Goal: Transaction & Acquisition: Purchase product/service

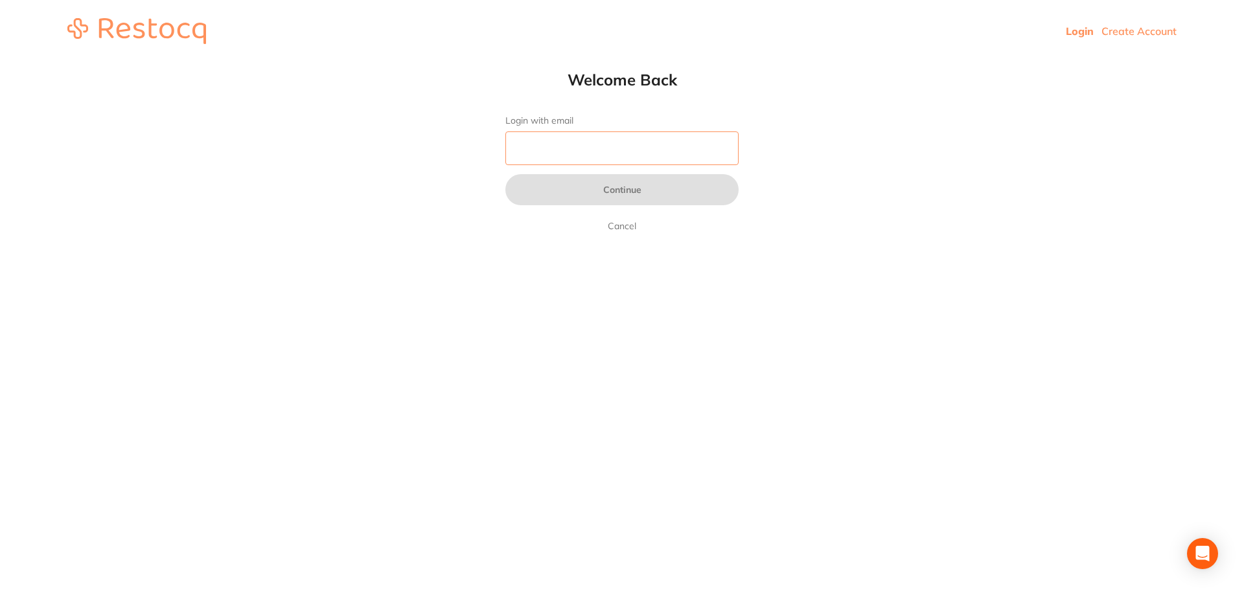
click at [553, 144] on input "Login with email" at bounding box center [621, 149] width 233 height 34
type input "[EMAIL_ADDRESS][DOMAIN_NAME]"
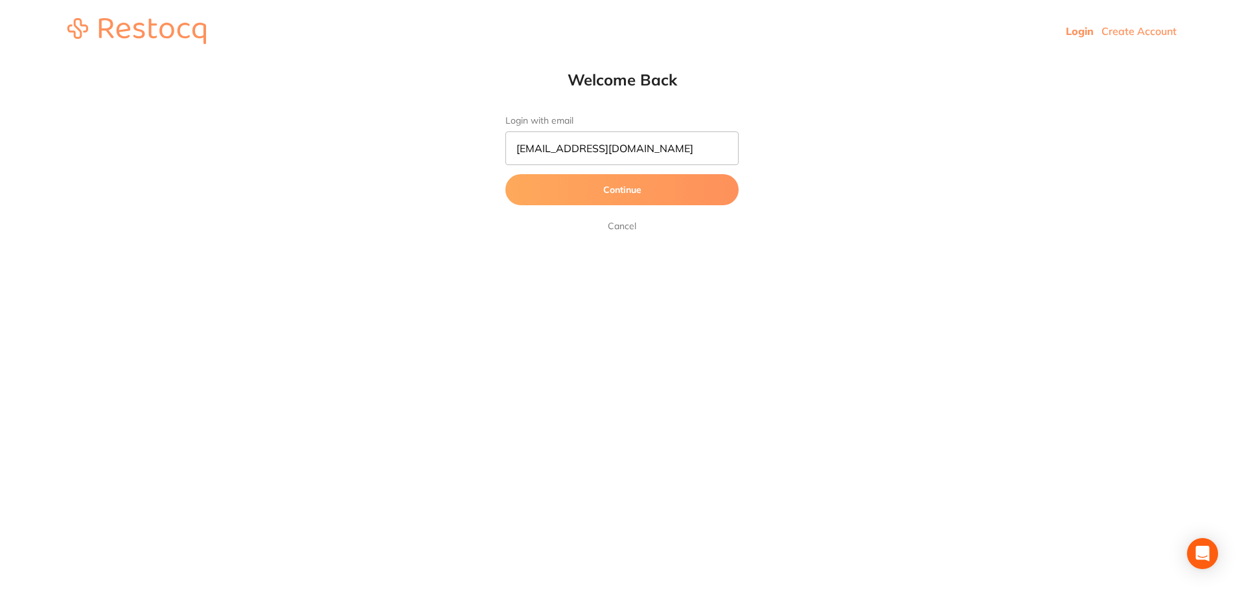
click at [599, 190] on button "Continue" at bounding box center [621, 189] width 233 height 31
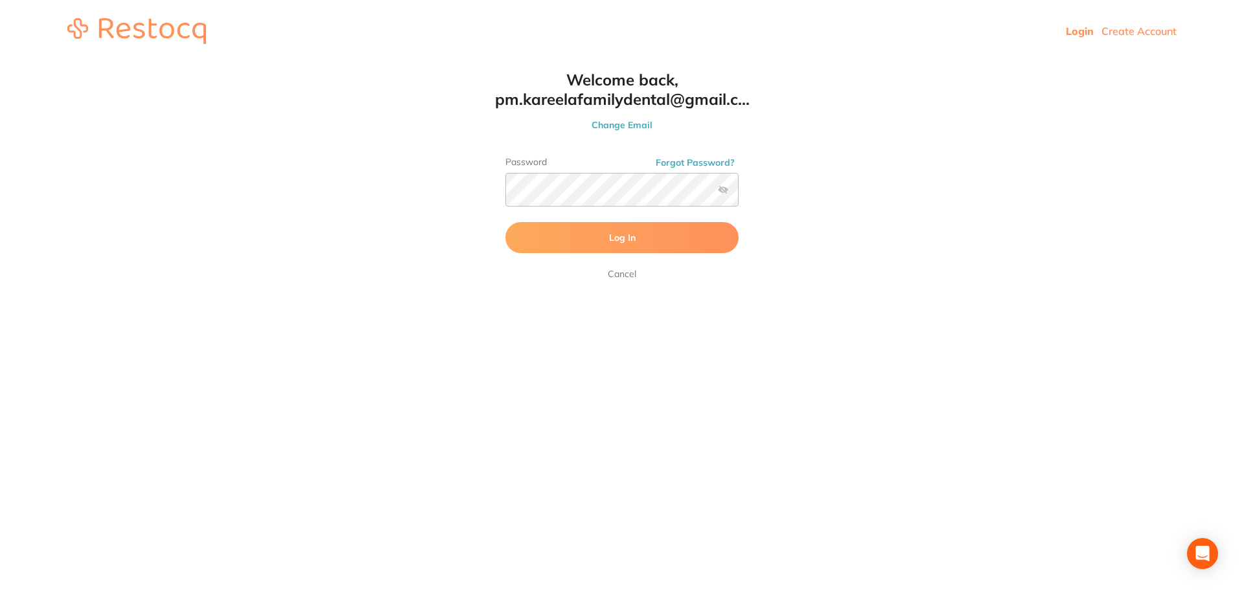
click at [621, 242] on span "Log In" at bounding box center [622, 238] width 27 height 12
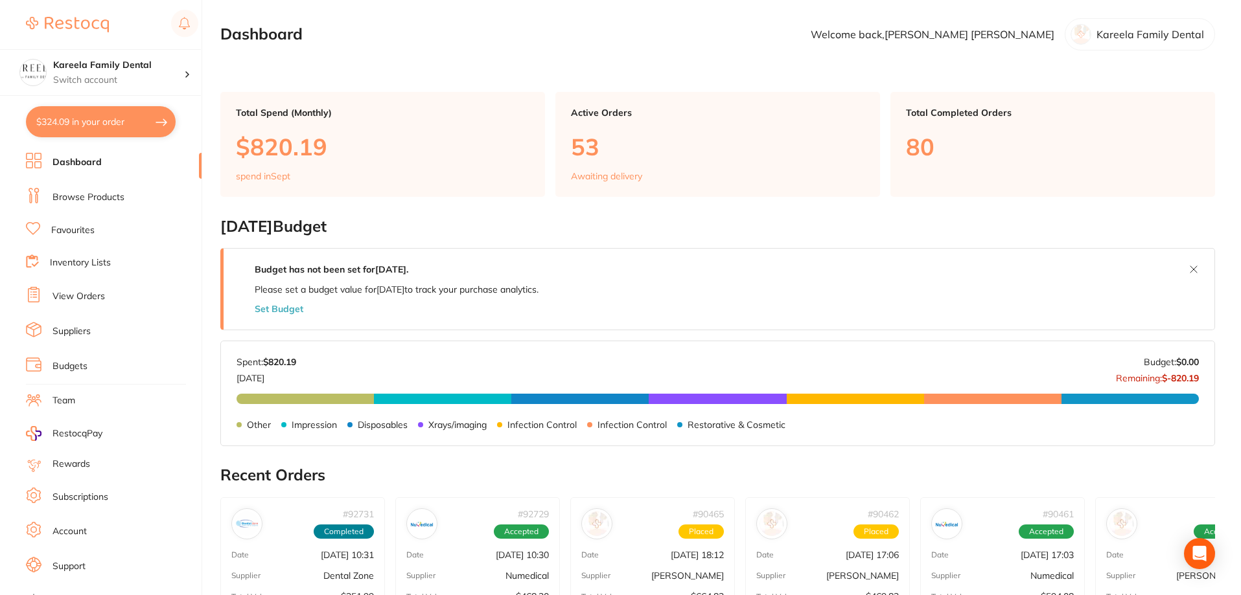
click at [121, 122] on button "$324.09 in your order" at bounding box center [101, 121] width 150 height 31
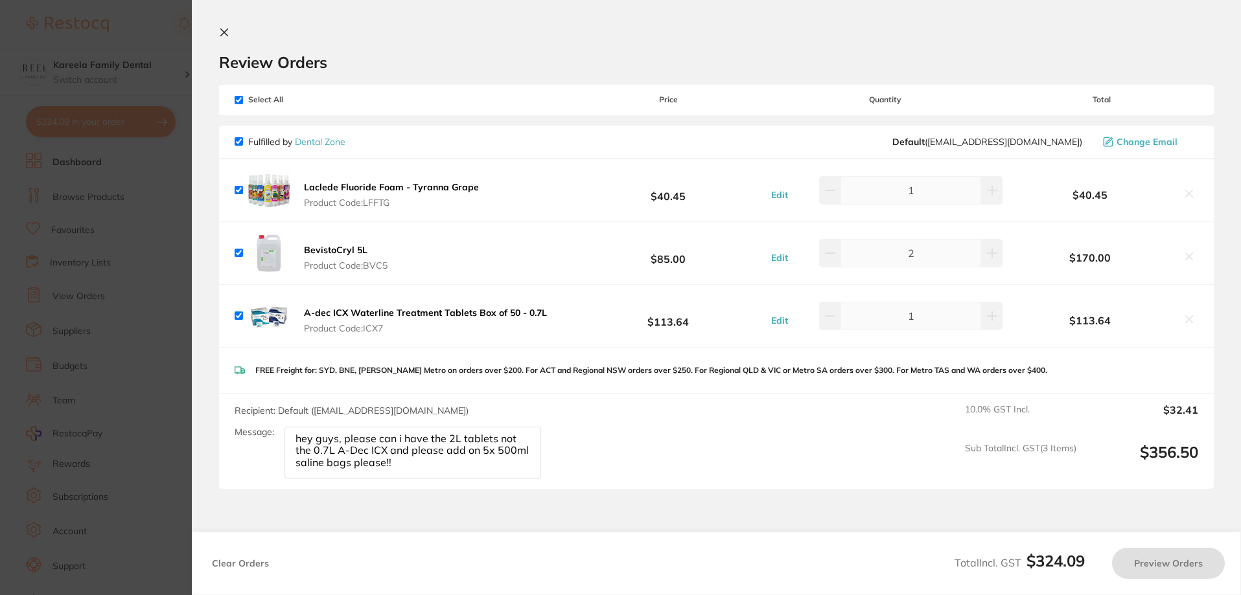
checkbox input "true"
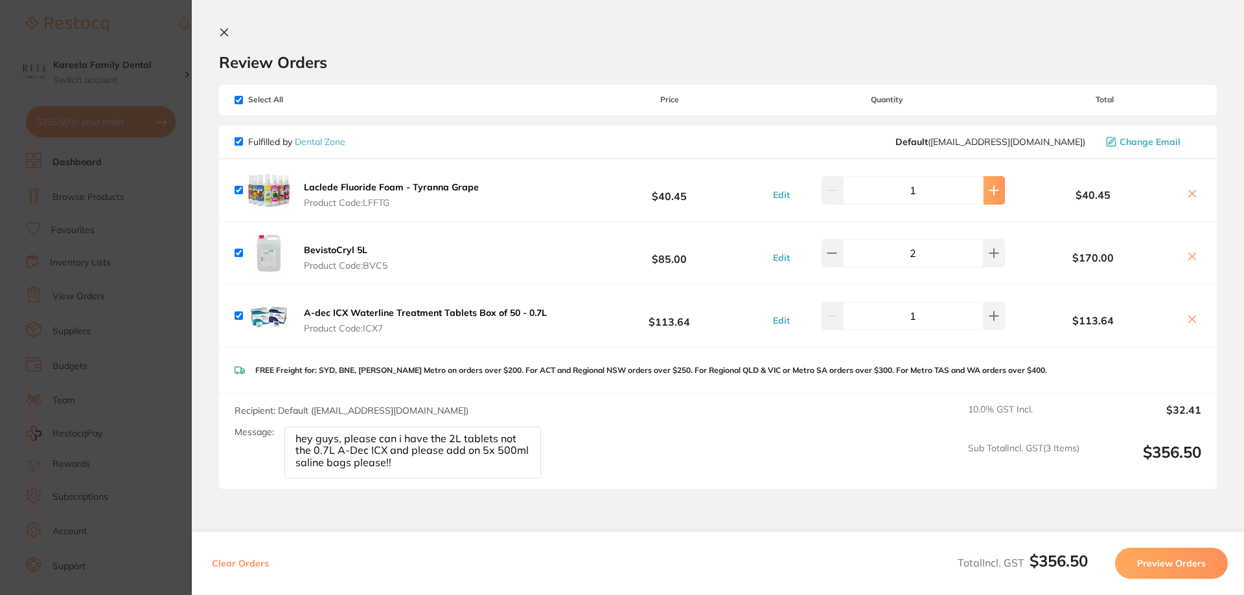
click at [989, 193] on icon at bounding box center [994, 190] width 10 height 10
type input "2"
click at [1147, 557] on button "Preview Orders" at bounding box center [1171, 563] width 113 height 31
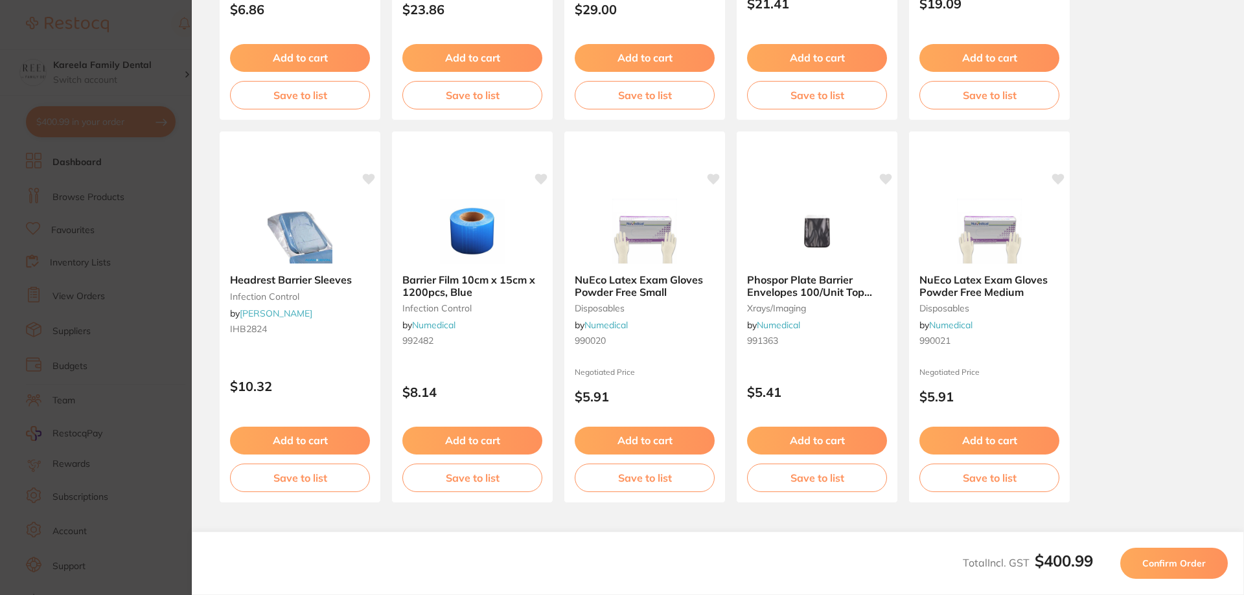
click at [1158, 562] on span "Confirm Order" at bounding box center [1173, 564] width 63 height 12
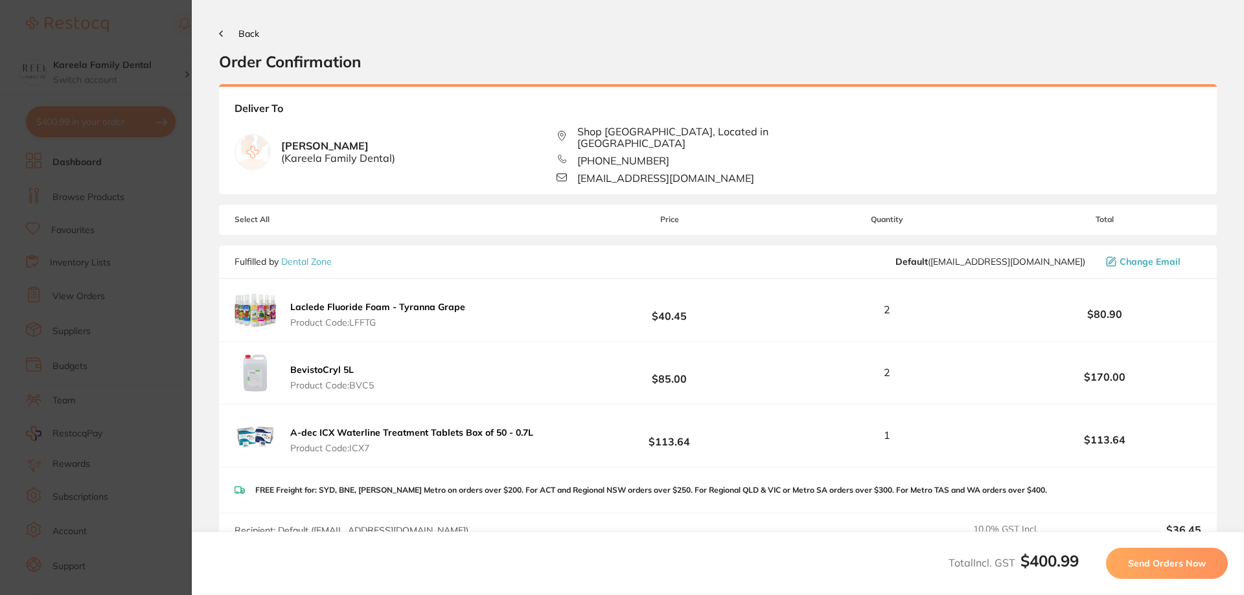
click at [1177, 565] on span "Send Orders Now" at bounding box center [1167, 564] width 78 height 12
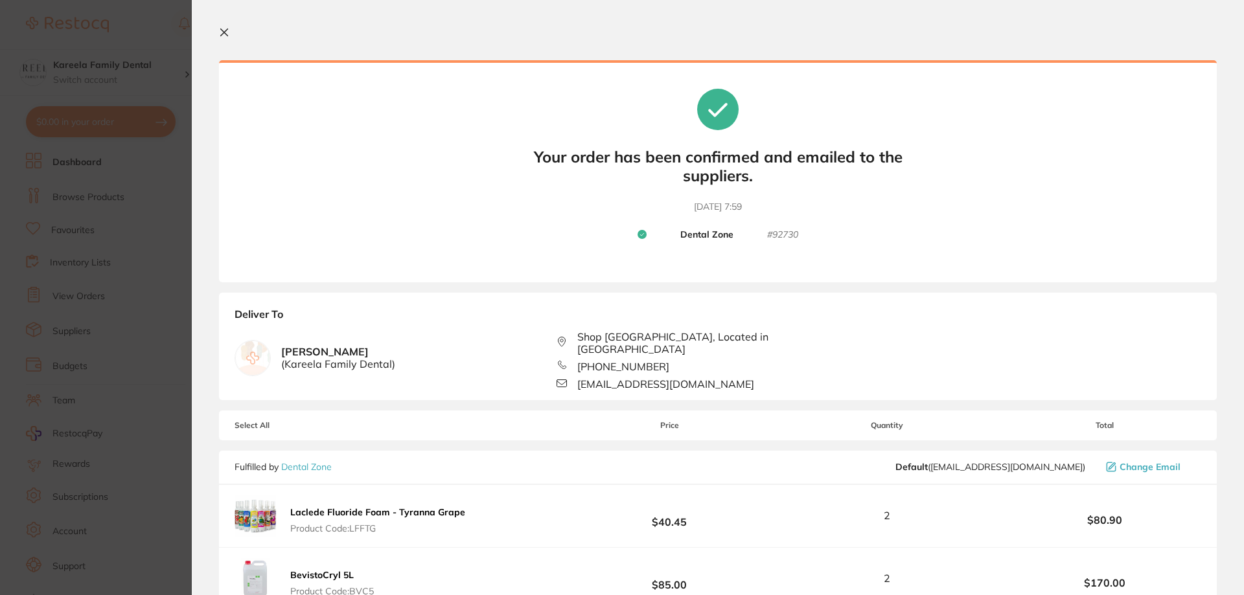
click at [216, 34] on section "Your orders are being processed and we will notify you once we have placed the …" at bounding box center [718, 297] width 1052 height 595
click at [229, 33] on icon at bounding box center [224, 32] width 10 height 10
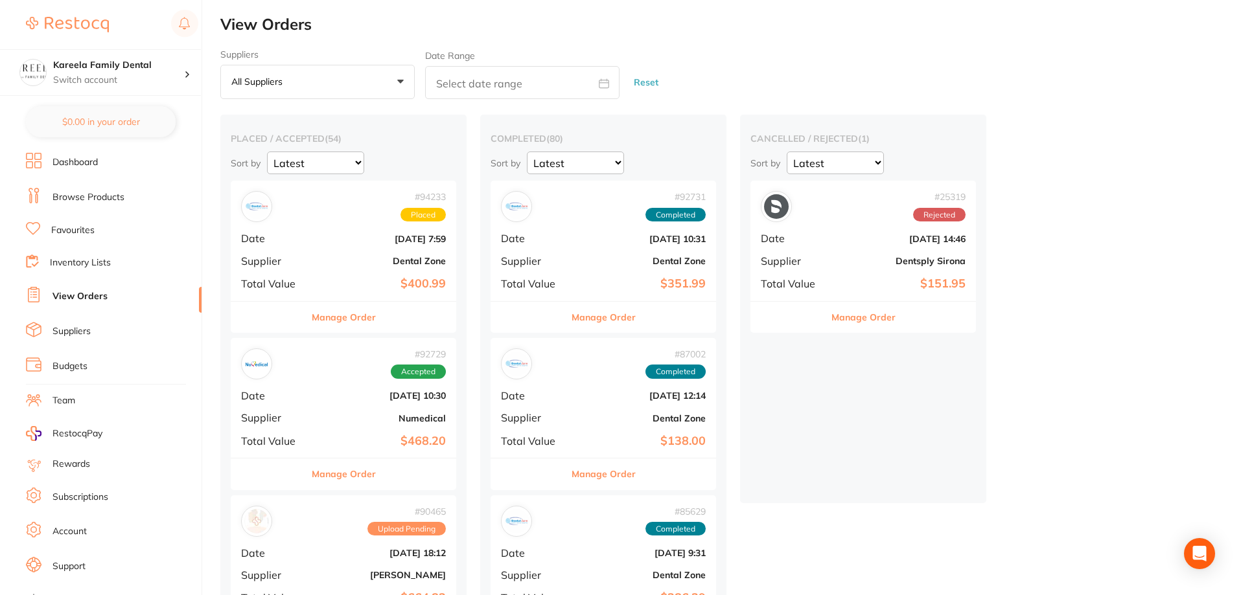
click at [86, 202] on link "Browse Products" at bounding box center [88, 197] width 72 height 13
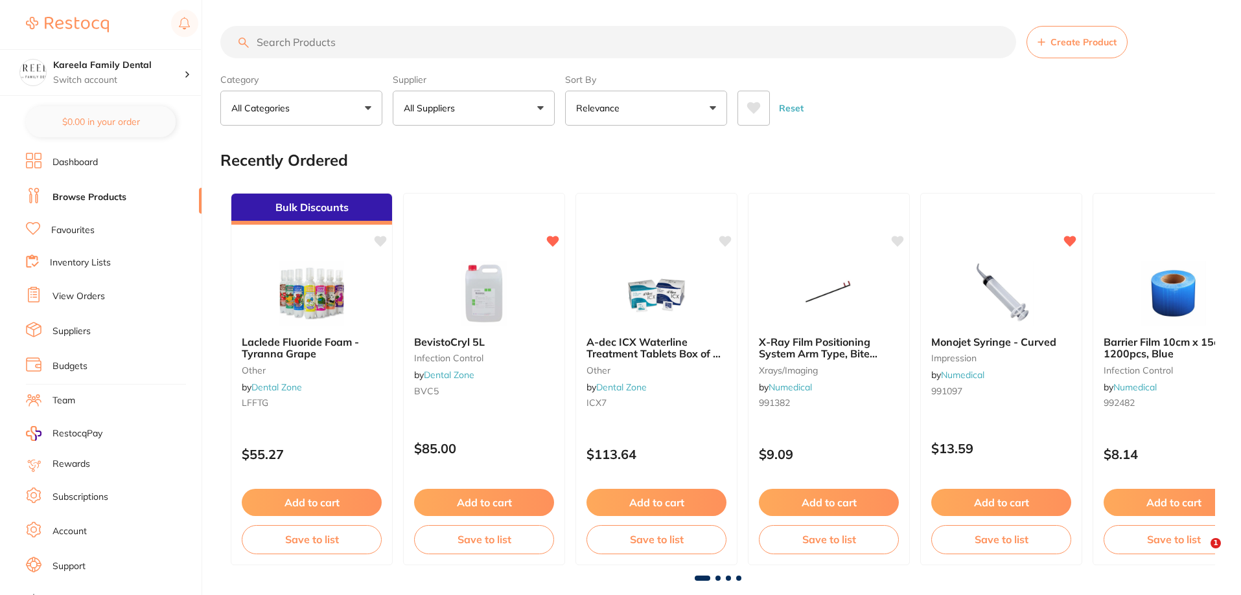
click at [501, 110] on button "All Suppliers" at bounding box center [474, 108] width 162 height 35
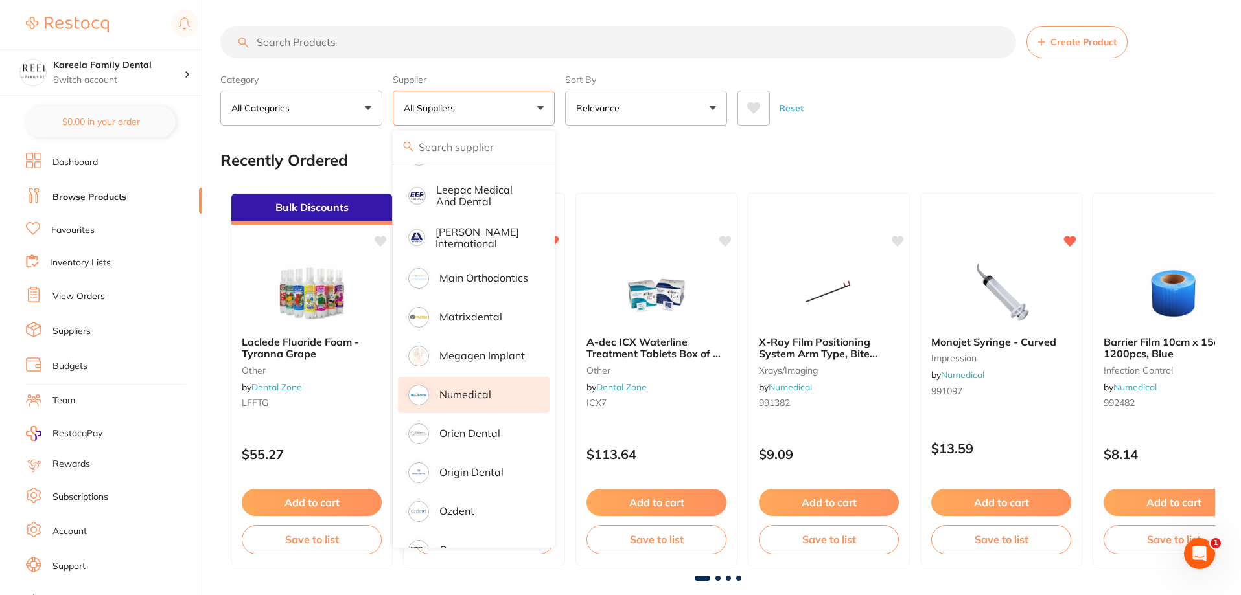
scroll to position [873, 0]
click at [475, 380] on li "Numedical" at bounding box center [474, 398] width 152 height 36
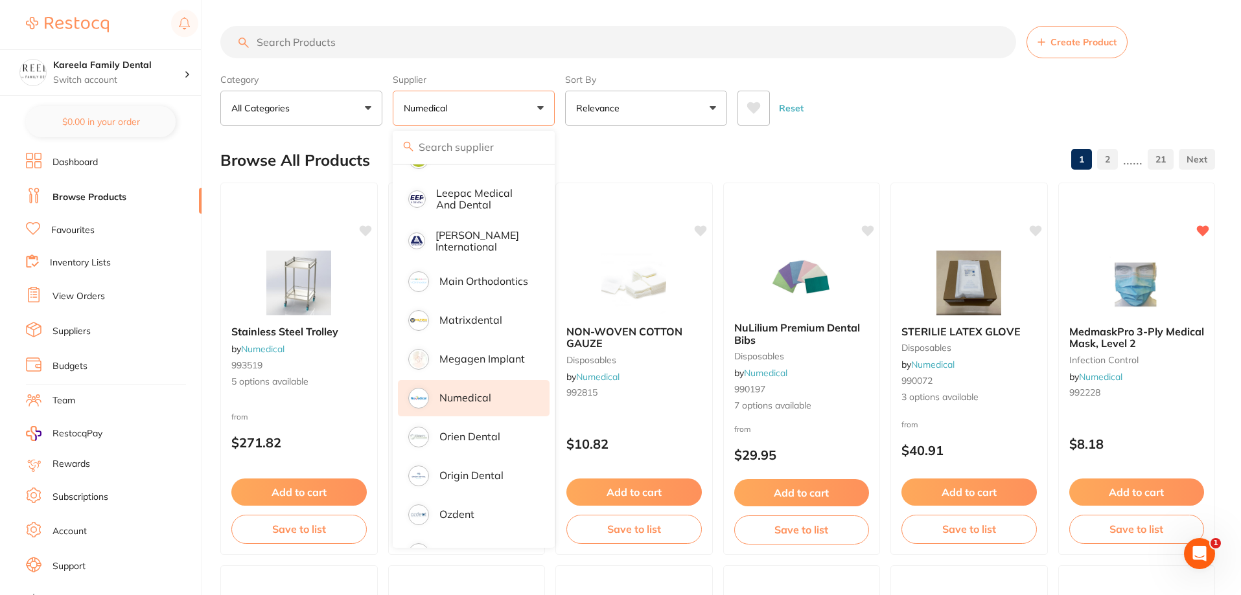
click at [341, 41] on input "search" at bounding box center [618, 42] width 796 height 32
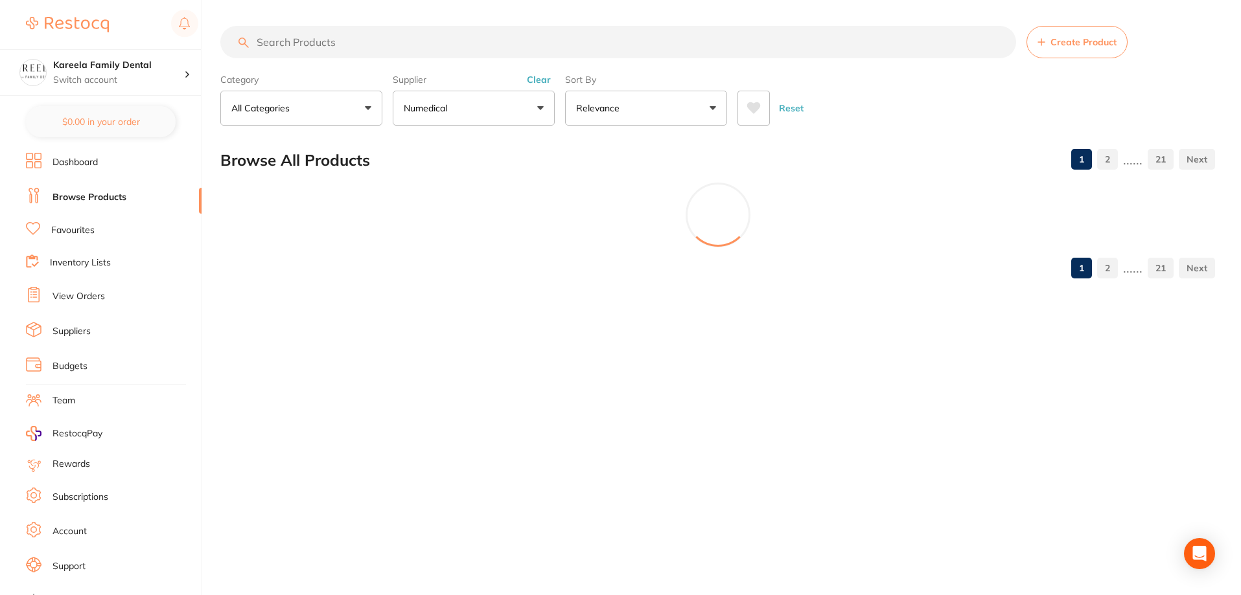
scroll to position [743, 0]
click at [341, 38] on input "search" at bounding box center [619, 42] width 798 height 32
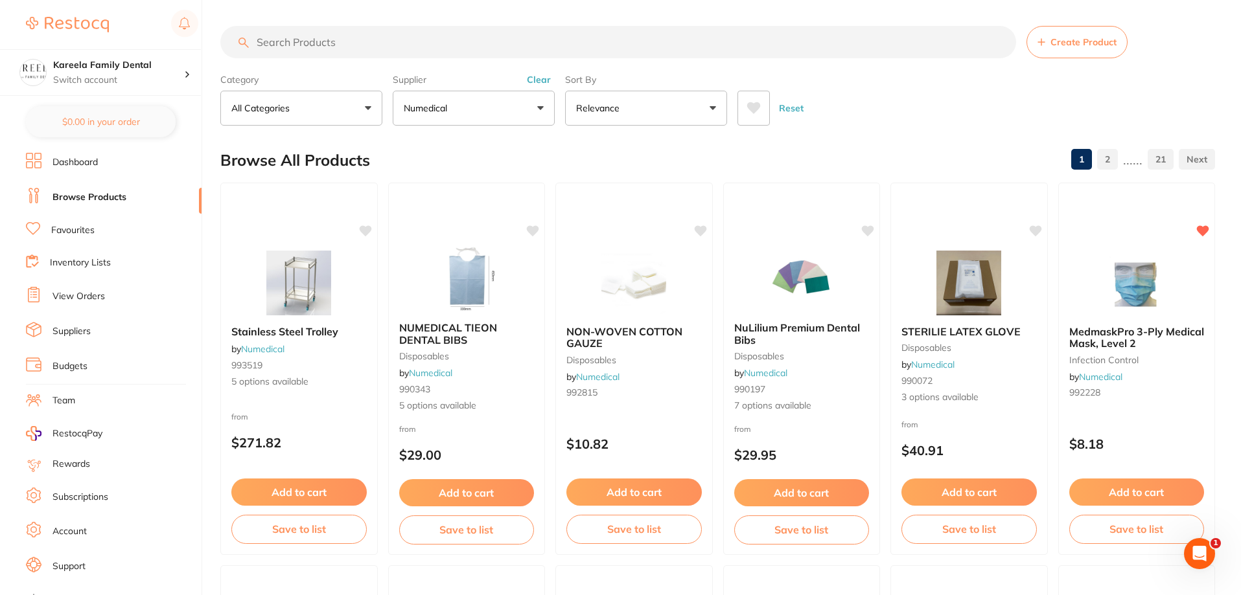
scroll to position [0, 0]
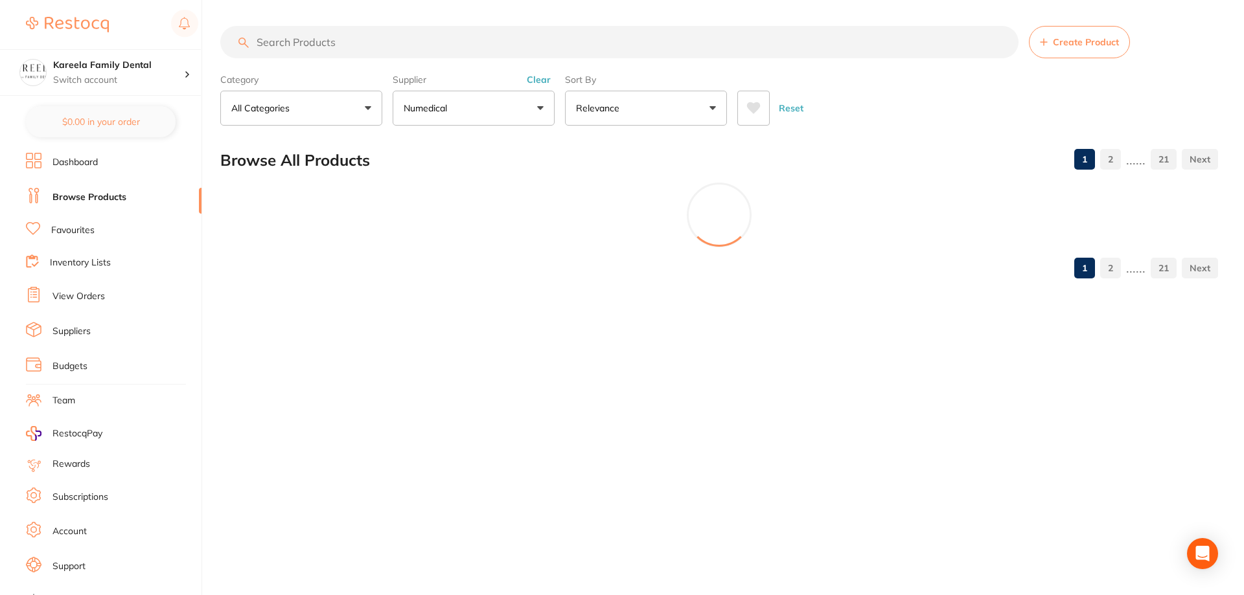
type input "l"
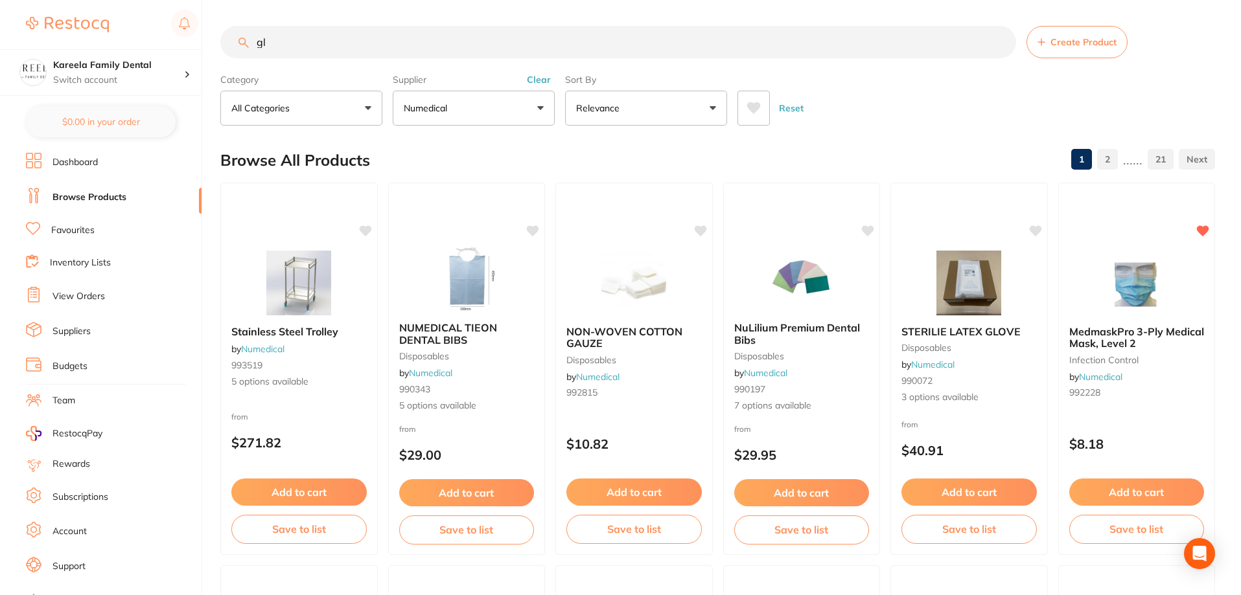
type input "g"
click at [747, 116] on button at bounding box center [753, 108] width 32 height 35
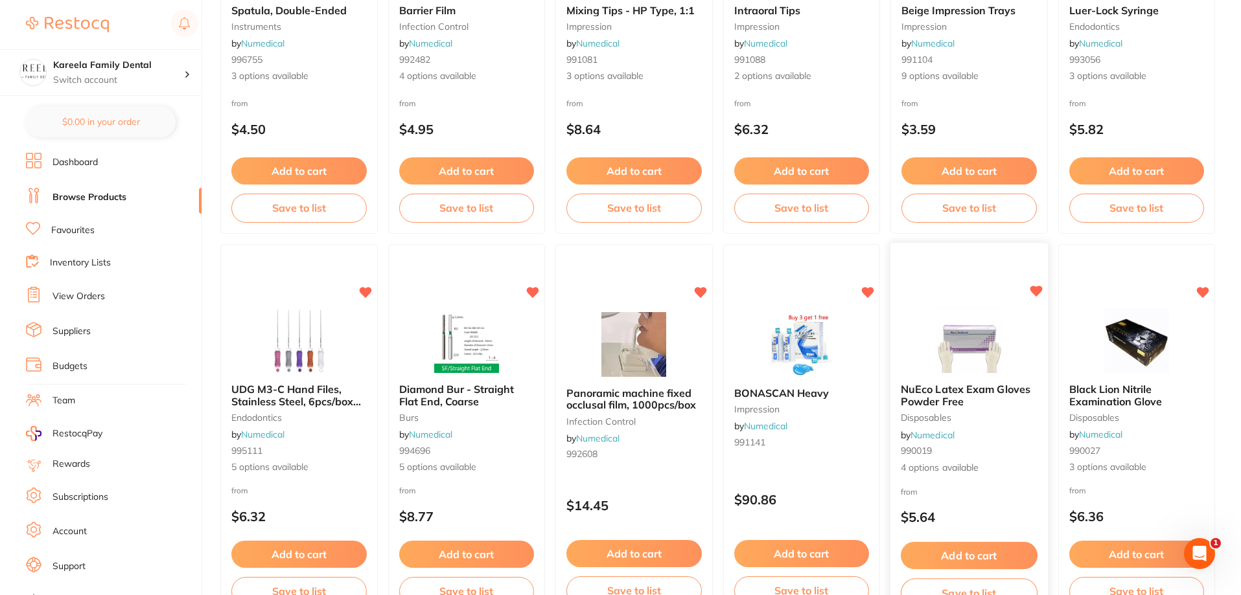
scroll to position [1879, 0]
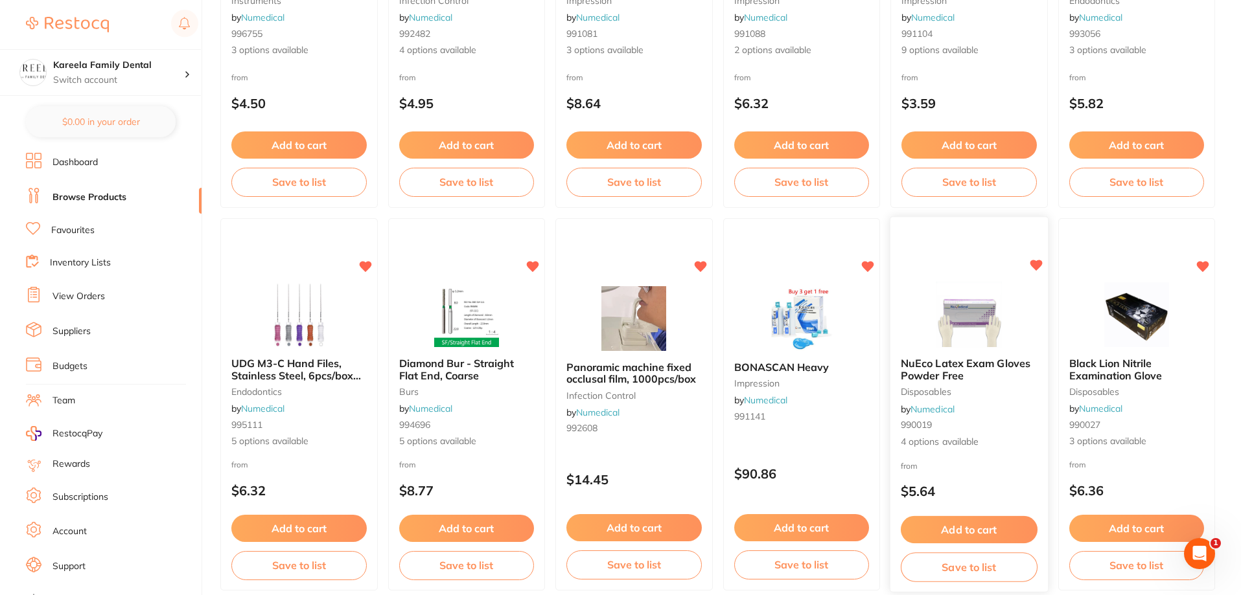
click at [965, 294] on img at bounding box center [969, 314] width 85 height 65
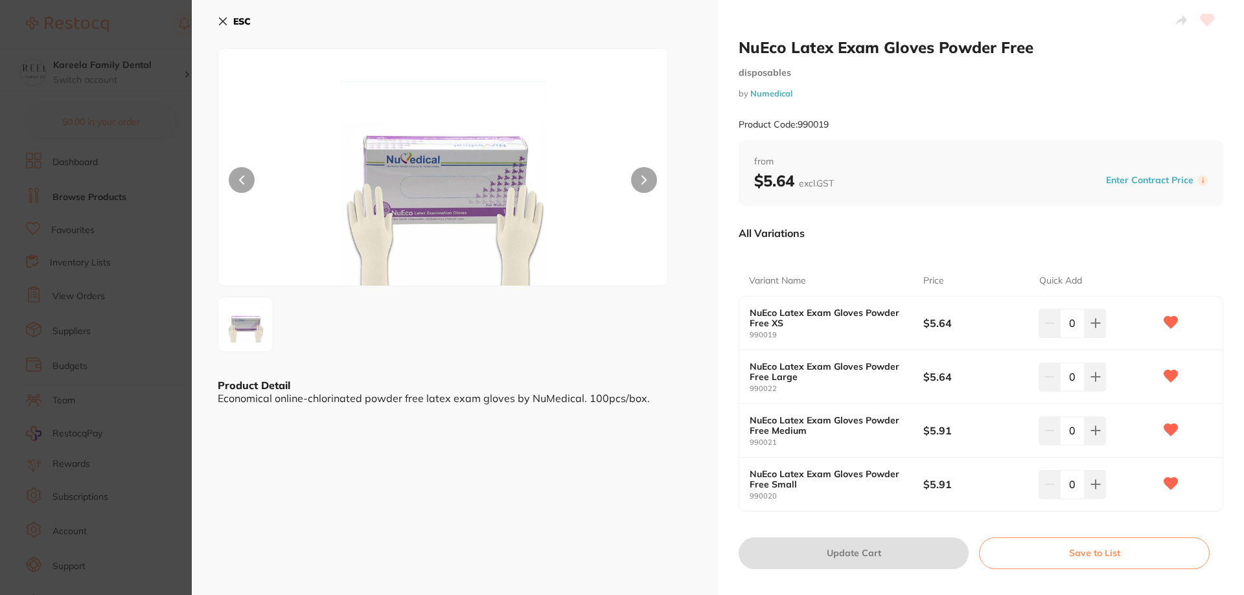
click at [1057, 487] on div "0" at bounding box center [1072, 484] width 67 height 29
type input "35"
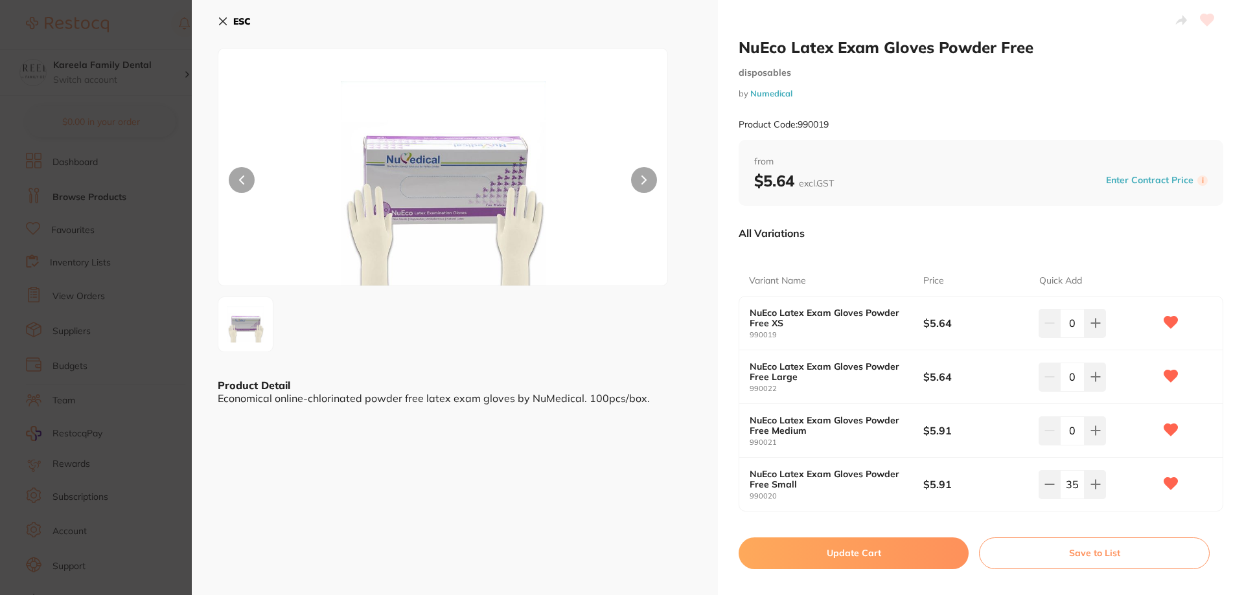
click at [1067, 432] on input "0" at bounding box center [1072, 431] width 25 height 29
type input "15"
click at [650, 475] on div "ESC Product Detail Economical online-chlorinated powder free latex exam gloves …" at bounding box center [455, 303] width 526 height 606
click at [900, 560] on button "Update Cart" at bounding box center [854, 553] width 230 height 31
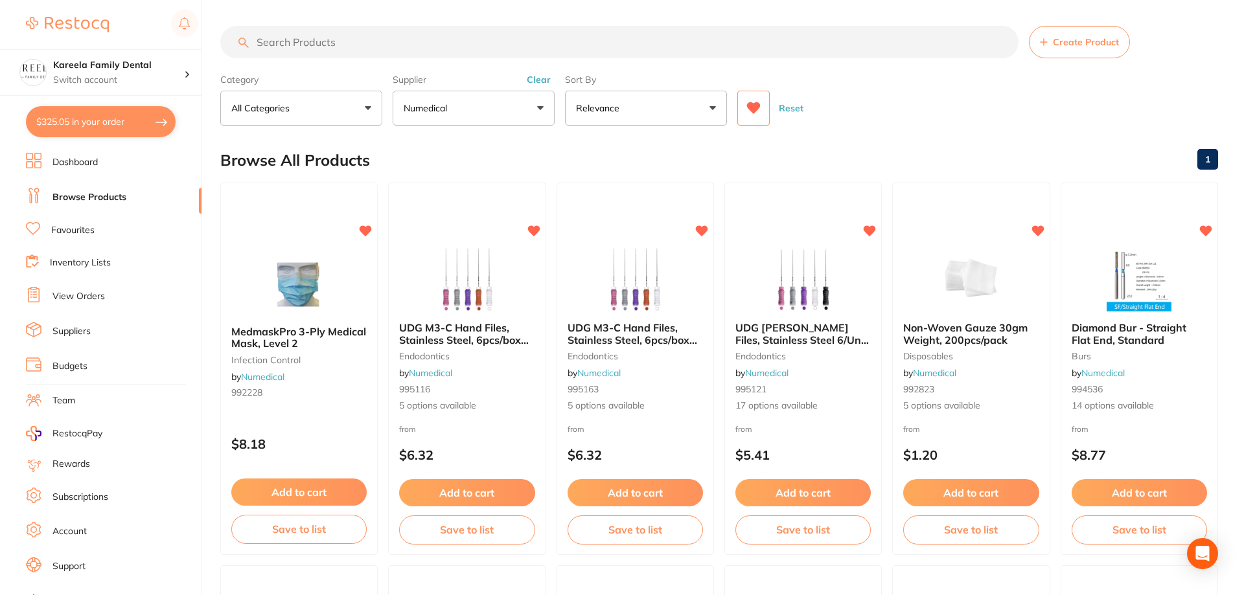
checkbox input "false"
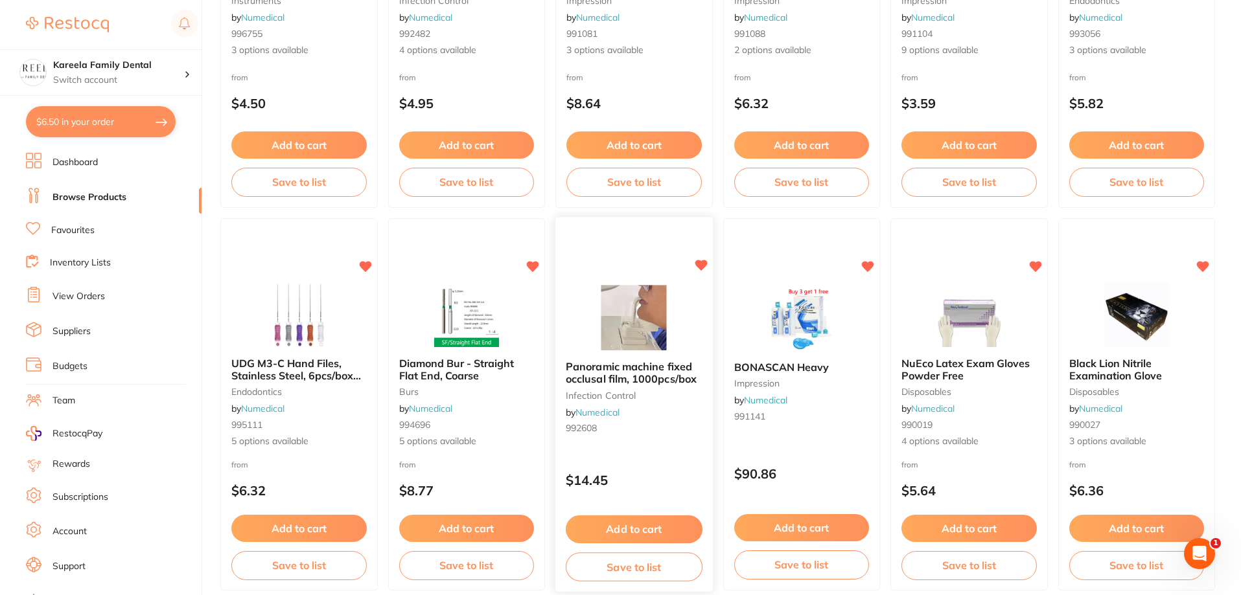
type input "35"
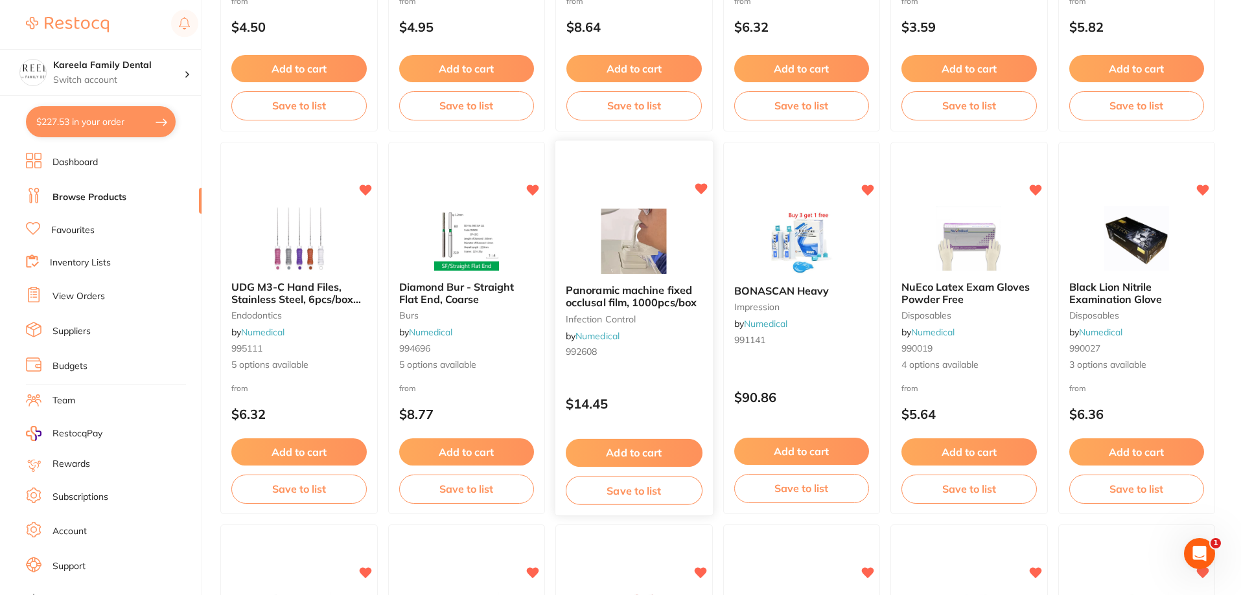
scroll to position [2073, 0]
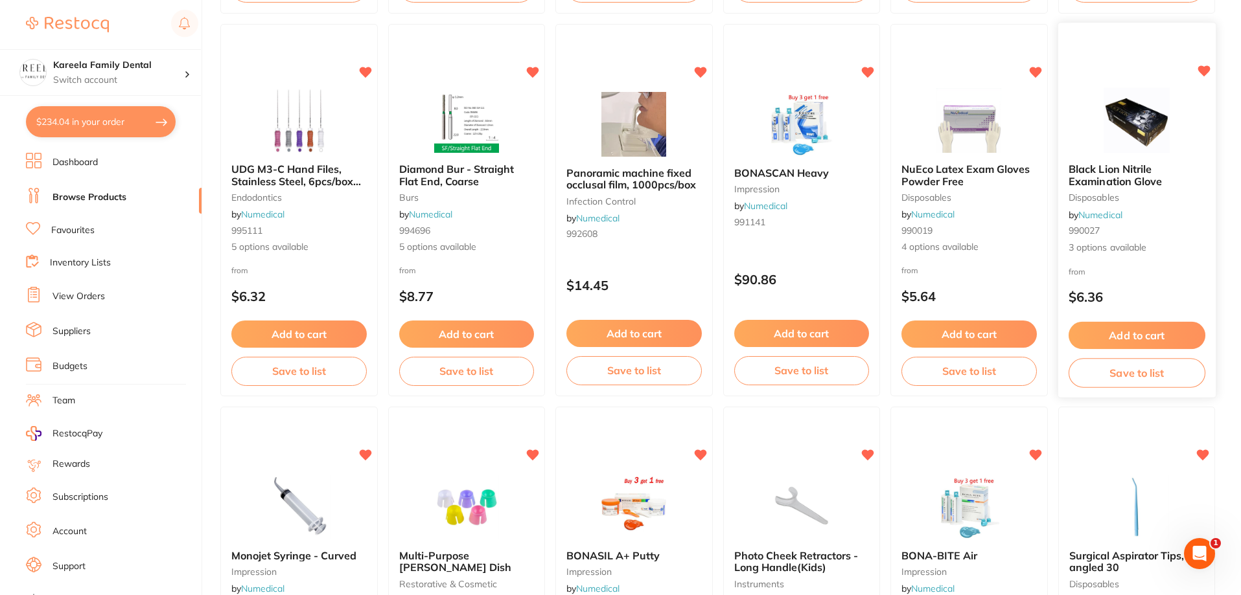
click at [1139, 96] on img at bounding box center [1136, 119] width 85 height 65
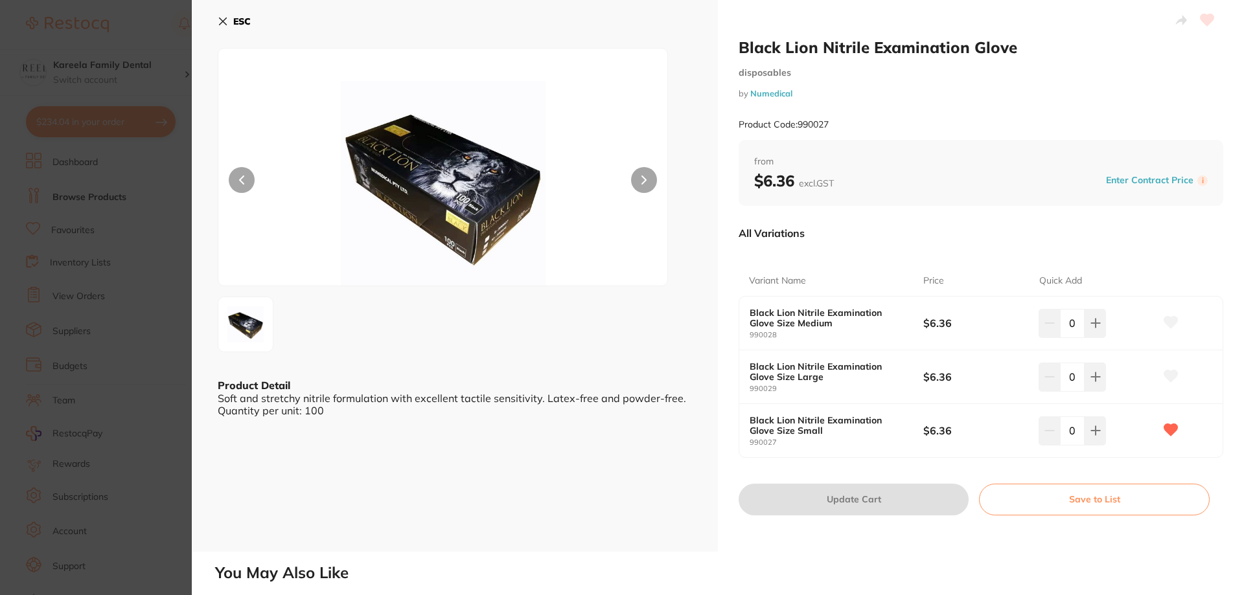
drag, startPoint x: 1070, startPoint y: 431, endPoint x: 1077, endPoint y: 430, distance: 7.2
click at [1077, 430] on input "0" at bounding box center [1072, 431] width 25 height 29
type input "10"
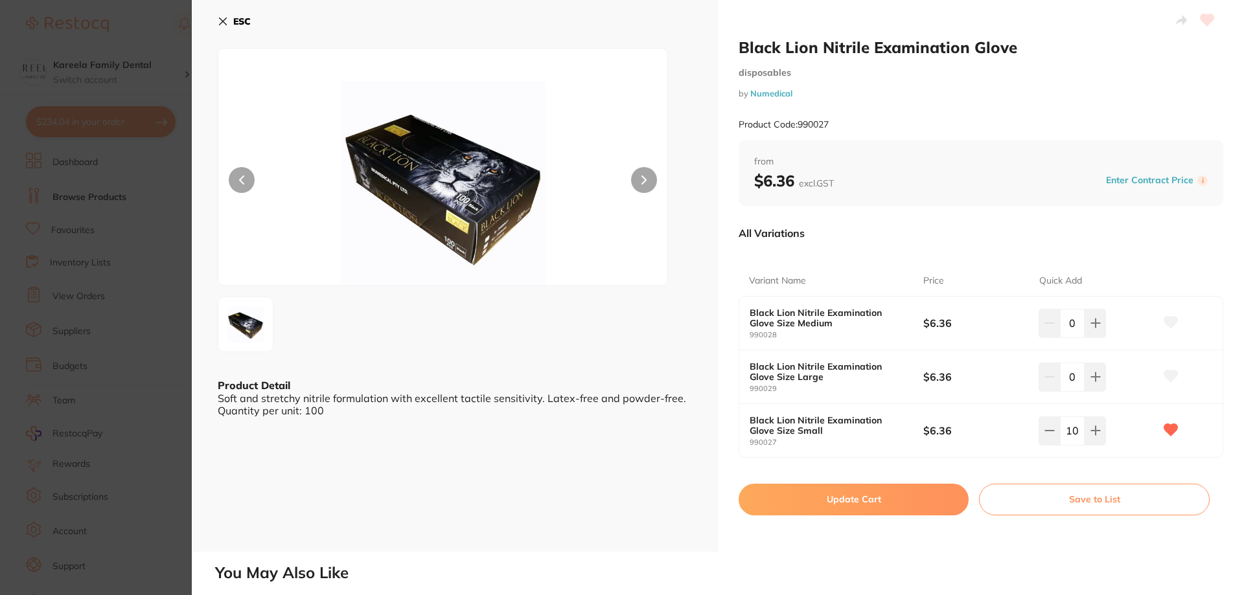
click at [874, 508] on button "Update Cart" at bounding box center [854, 499] width 230 height 31
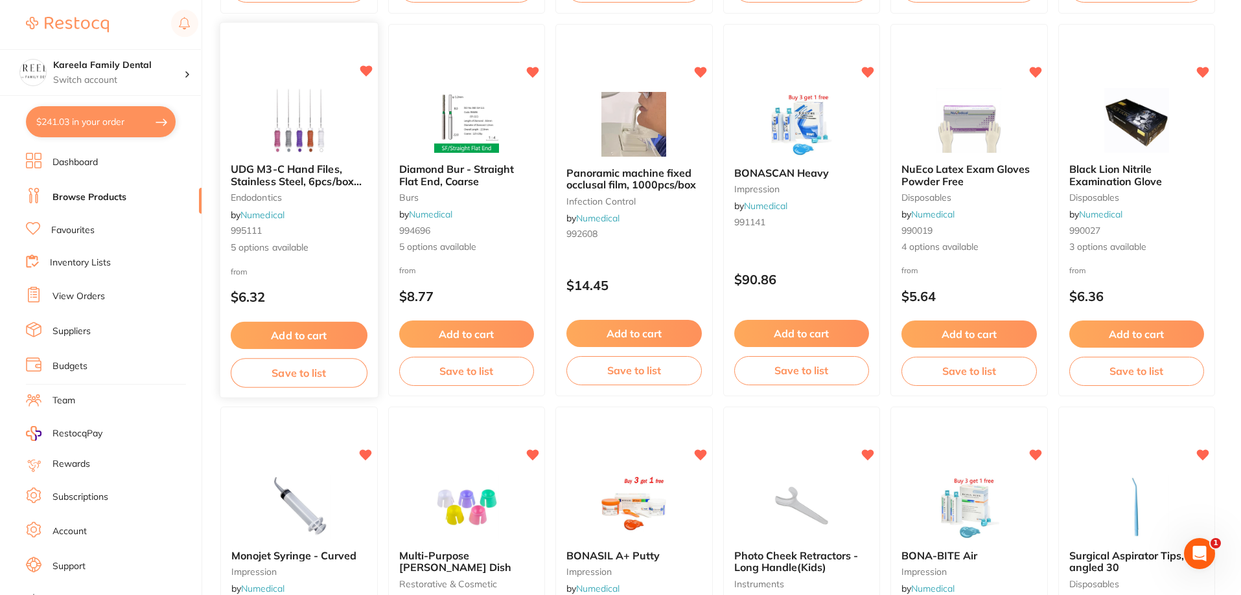
type input "1"
click at [125, 117] on button "$241.03 in your order" at bounding box center [101, 121] width 150 height 31
checkbox input "true"
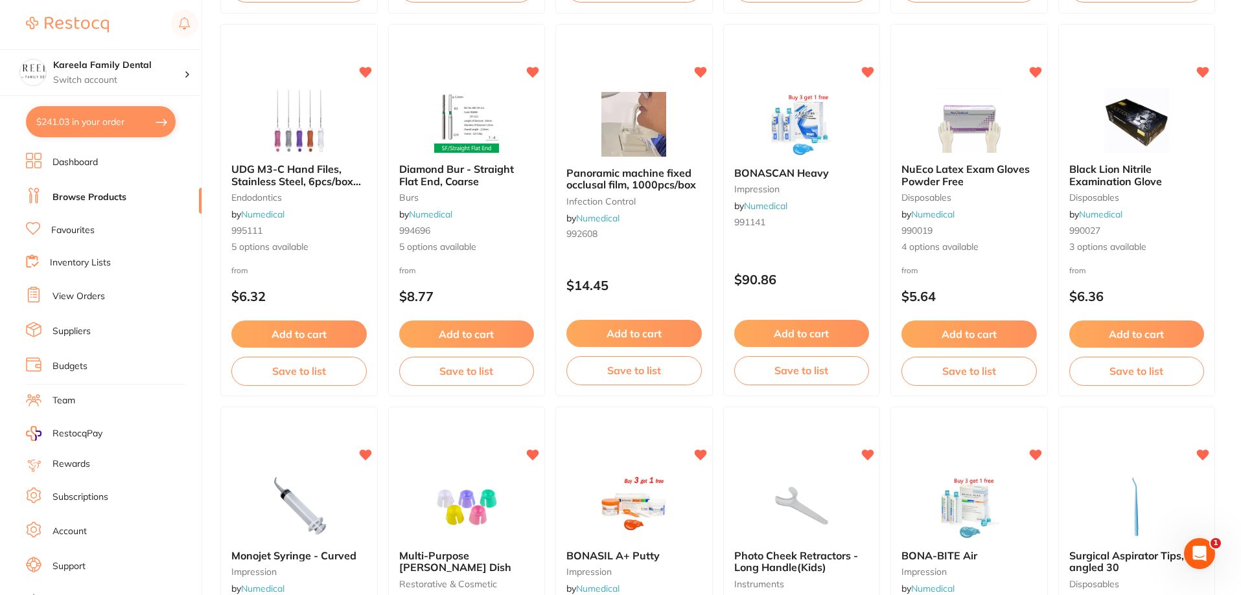
checkbox input "true"
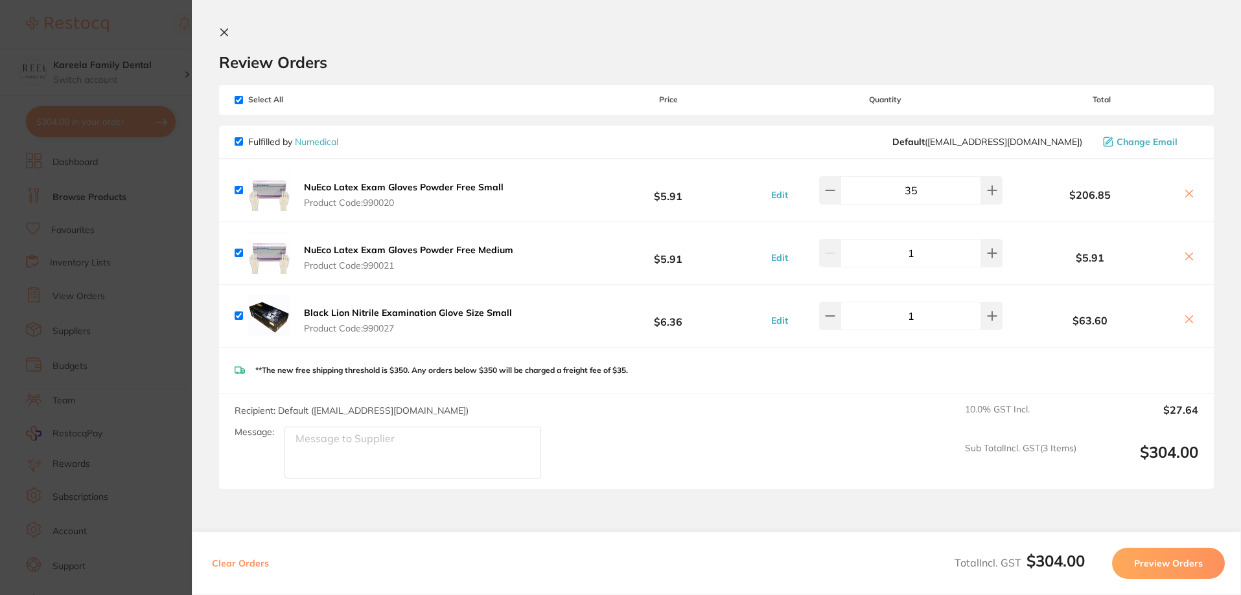
type input "10"
click at [146, 194] on section "Update RRP Set your pre negotiated price for this item. Item Agreed RRP (excl. …" at bounding box center [622, 297] width 1244 height 595
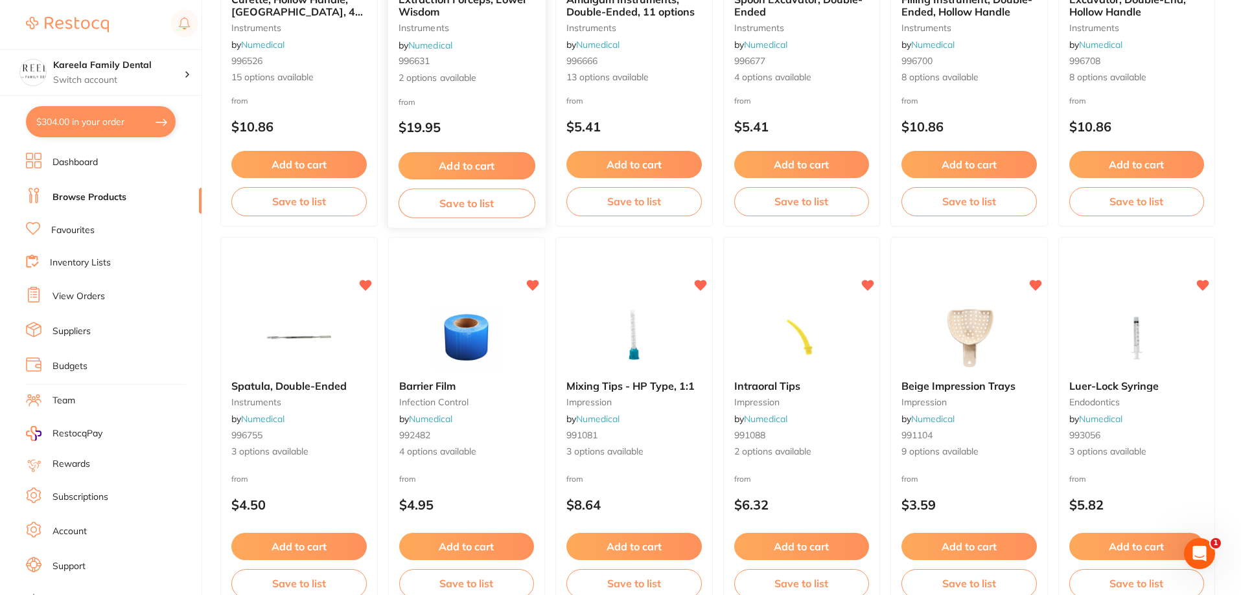
scroll to position [1361, 0]
